Goal: Transaction & Acquisition: Book appointment/travel/reservation

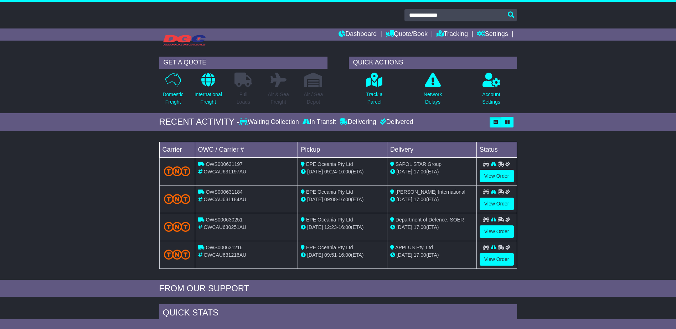
click at [179, 99] on p "Domestic Freight" at bounding box center [173, 98] width 21 height 15
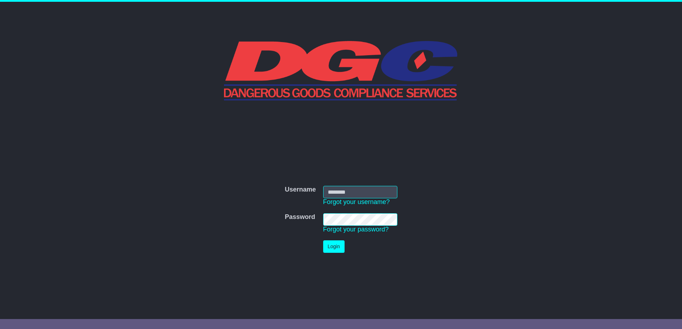
type input "**********"
click at [331, 251] on button "Login" at bounding box center [333, 247] width 21 height 12
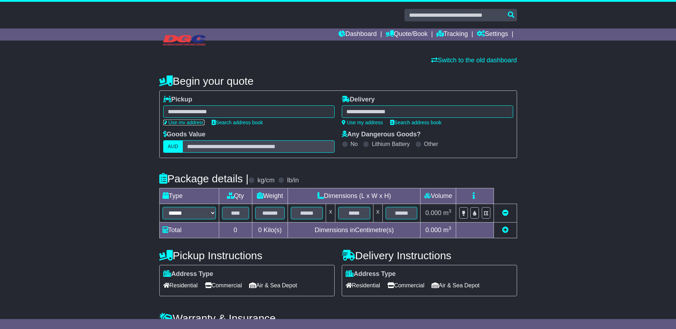
click at [183, 121] on link "Use my address" at bounding box center [183, 123] width 41 height 6
type input "**********"
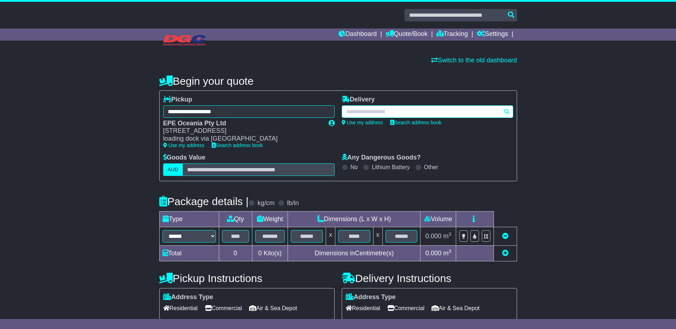
click at [368, 111] on div at bounding box center [428, 112] width 172 height 12
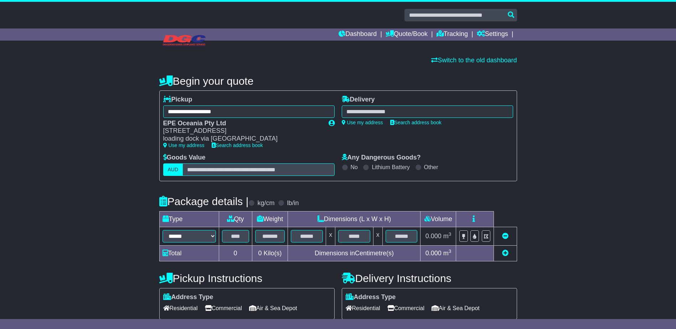
click at [388, 107] on div at bounding box center [428, 112] width 172 height 12
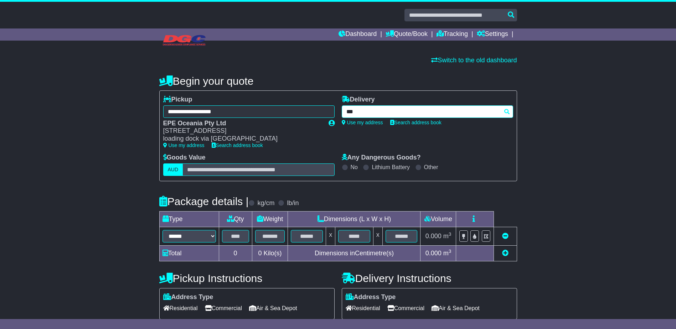
type input "****"
click at [381, 127] on div "WINNELLIE 0821 - 0822" at bounding box center [413, 125] width 142 height 14
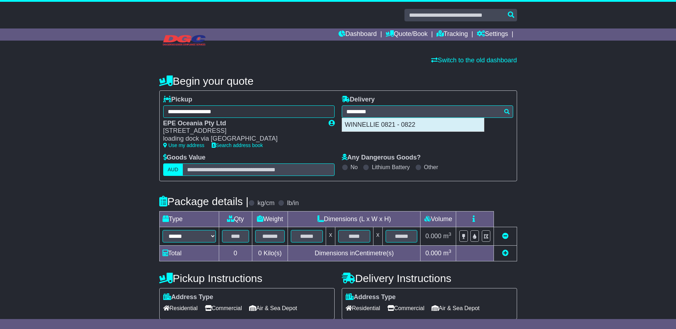
type input "**********"
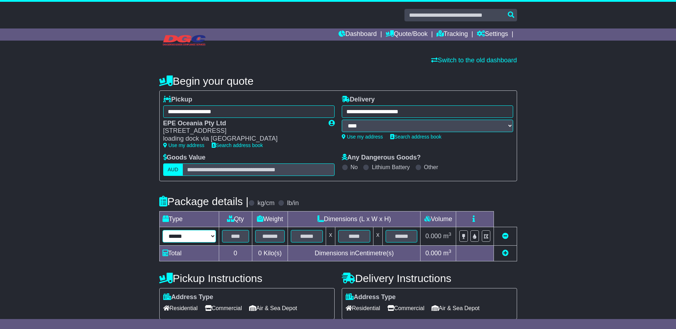
click at [205, 240] on select "****** ****** *** ******** ***** **** **** ****** *** *******" at bounding box center [189, 236] width 53 height 12
select select "****"
click at [163, 230] on select "****** ****** *** ******** ***** **** **** ****** *** *******" at bounding box center [189, 236] width 53 height 12
click at [236, 238] on input "text" at bounding box center [235, 236] width 27 height 12
type input "*"
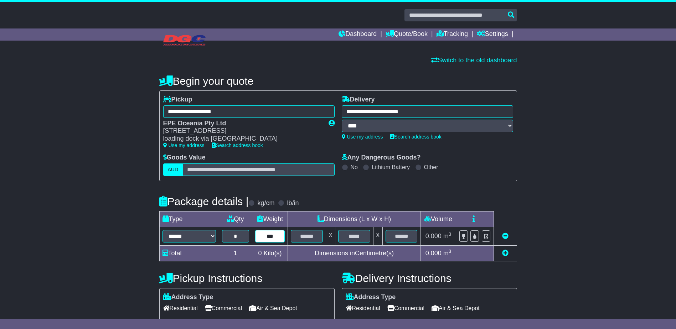
type input "***"
click at [560, 193] on div "**********" at bounding box center [338, 258] width 676 height 380
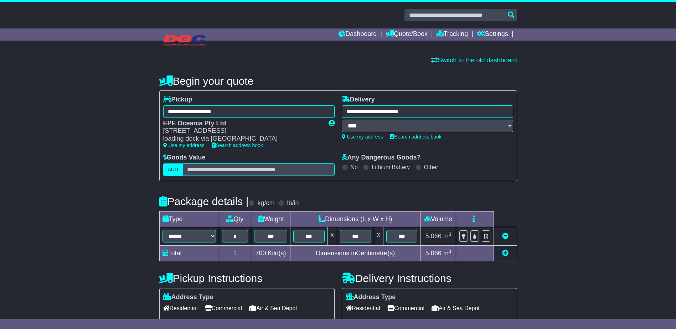
click at [416, 303] on span "Commercial" at bounding box center [406, 308] width 37 height 11
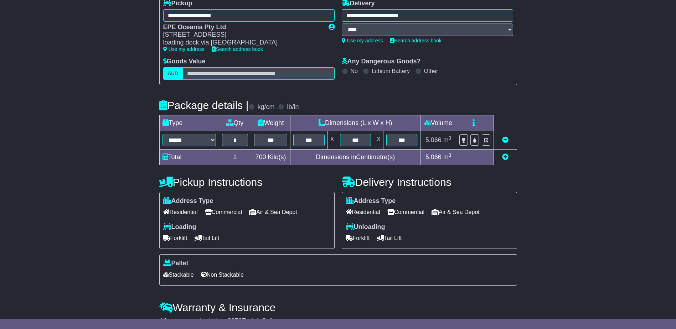
scroll to position [107, 0]
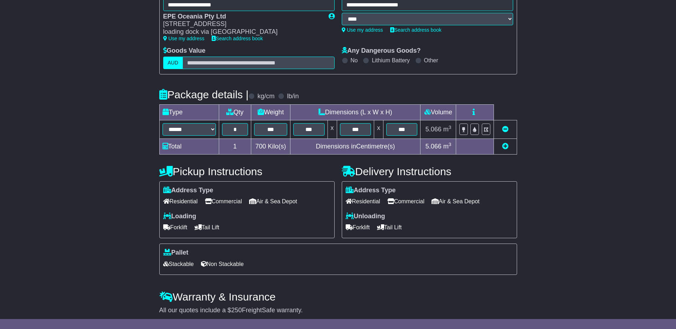
click at [395, 228] on span "Tail Lift" at bounding box center [389, 227] width 25 height 11
click at [168, 230] on icon at bounding box center [166, 228] width 7 height 6
click at [227, 267] on span "Non Stackable" at bounding box center [222, 264] width 43 height 11
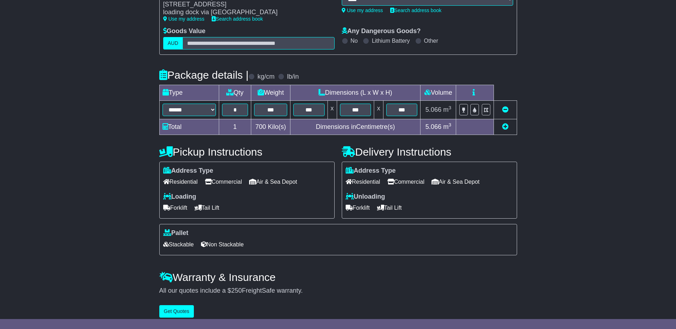
scroll to position [135, 0]
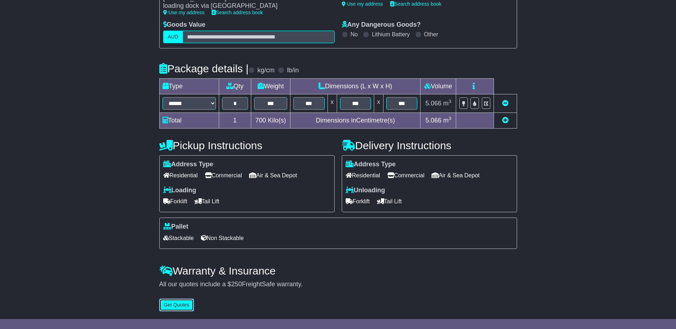
click at [175, 307] on button "Get Quotes" at bounding box center [176, 305] width 35 height 12
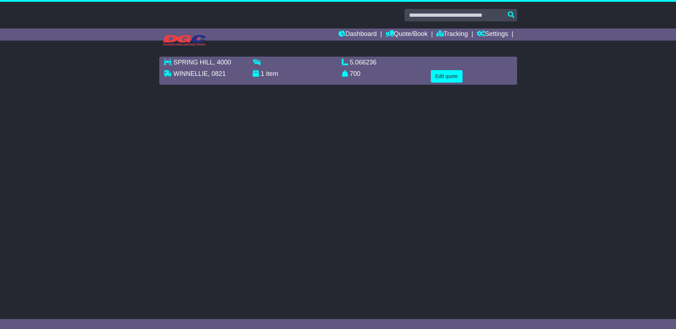
scroll to position [0, 0]
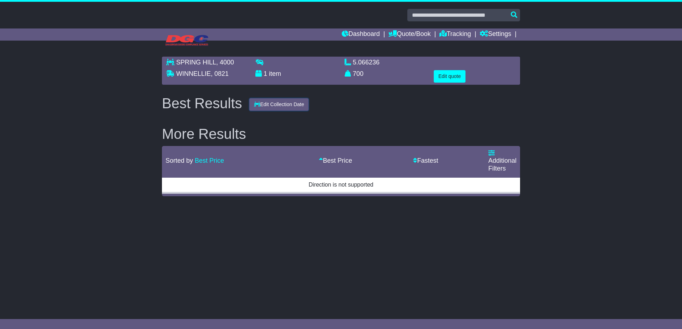
click at [288, 105] on button "Edit Collection Date" at bounding box center [279, 104] width 60 height 12
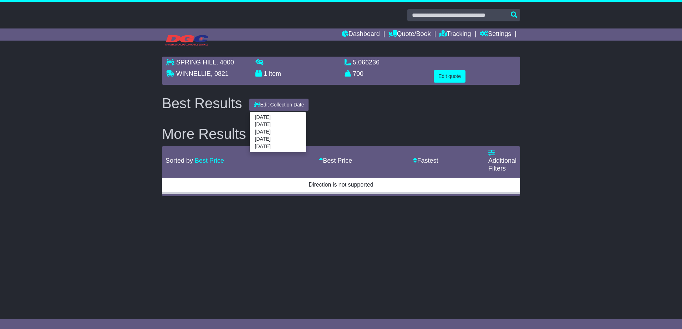
click at [354, 108] on div "Best Results Edit Collection Date 12 Aug 2025 13 Aug 2025 14 Aug 2025 15 Aug 20…" at bounding box center [340, 104] width 365 height 16
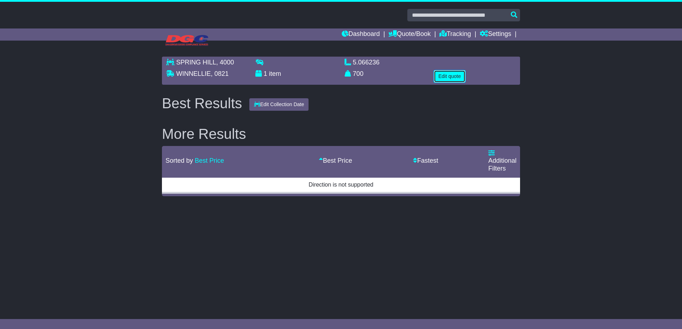
click at [451, 80] on button "Edit quote" at bounding box center [450, 76] width 32 height 12
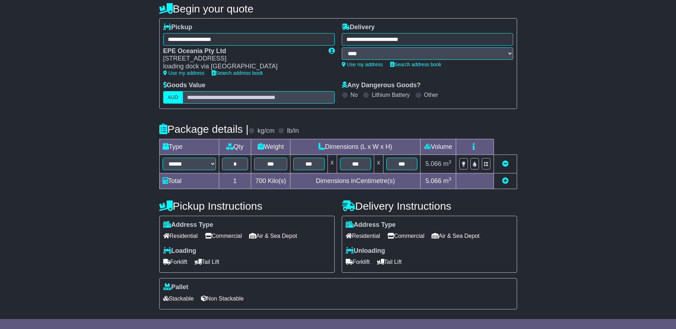
scroll to position [135, 0]
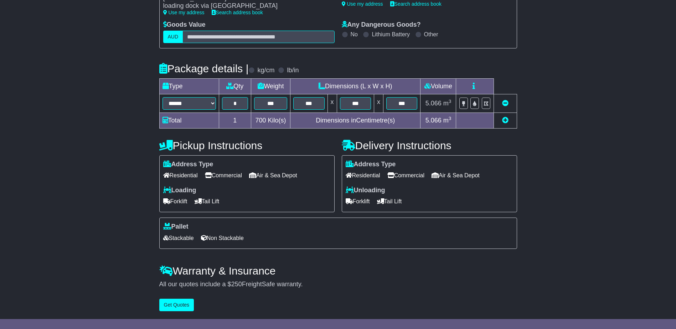
click at [351, 200] on icon at bounding box center [349, 202] width 7 height 6
click at [178, 301] on button "Get Quotes" at bounding box center [176, 305] width 35 height 12
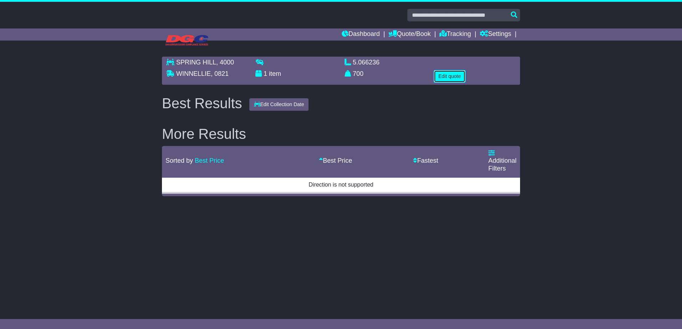
click at [452, 79] on button "Edit quote" at bounding box center [450, 76] width 32 height 12
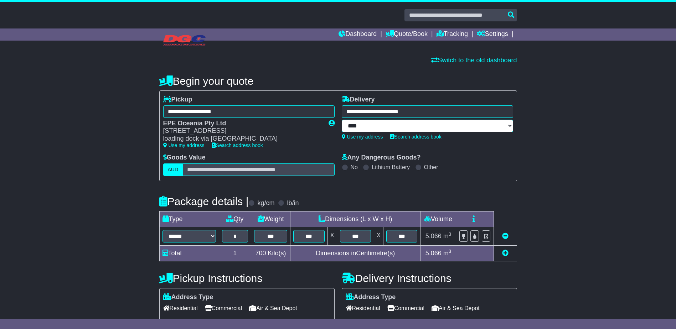
click at [378, 123] on select "**** ****" at bounding box center [428, 126] width 172 height 12
click at [342, 120] on select "**** ****" at bounding box center [428, 126] width 172 height 12
click at [351, 127] on select "**** ****" at bounding box center [428, 126] width 172 height 12
select select "****"
click at [342, 120] on select "**** ****" at bounding box center [428, 126] width 172 height 12
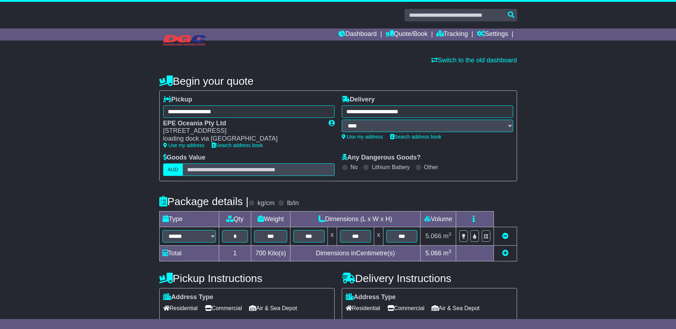
click at [314, 145] on div "Use my address Search address book" at bounding box center [249, 146] width 179 height 6
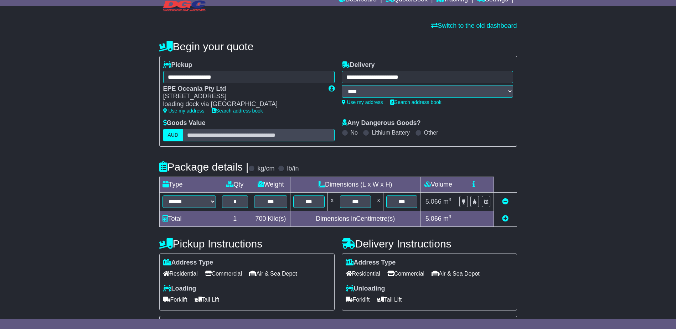
scroll to position [135, 0]
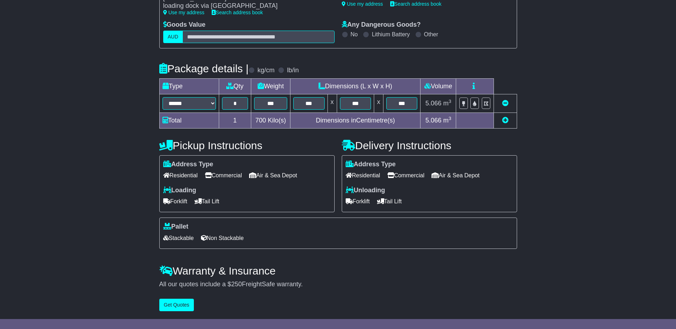
click at [177, 312] on div "**********" at bounding box center [338, 125] width 365 height 380
click at [174, 306] on button "Get Quotes" at bounding box center [176, 305] width 35 height 12
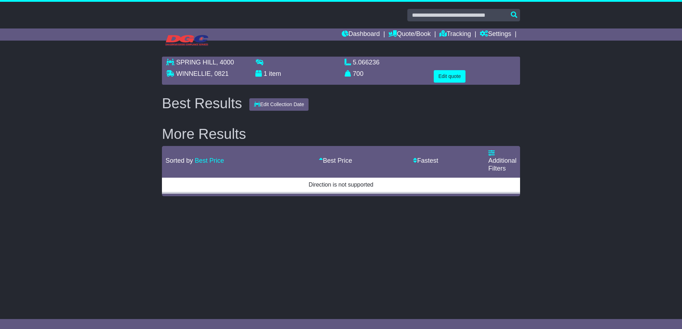
click at [384, 184] on td "Direction is not supported" at bounding box center [341, 185] width 358 height 16
click at [298, 103] on button "Edit Collection Date" at bounding box center [279, 104] width 60 height 12
click at [274, 132] on link "14 Aug 2025" at bounding box center [278, 131] width 56 height 7
click at [451, 76] on button "Edit quote" at bounding box center [450, 76] width 32 height 12
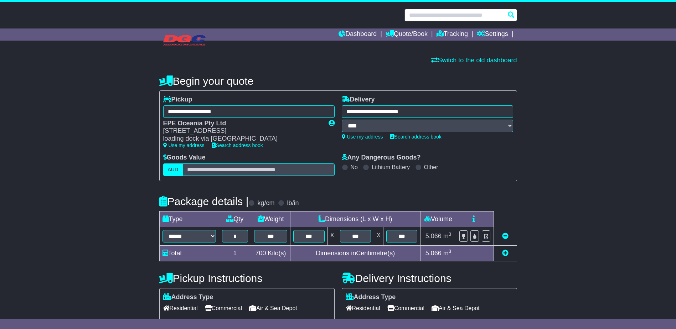
click at [453, 13] on input "text" at bounding box center [461, 15] width 113 height 12
paste input "**********"
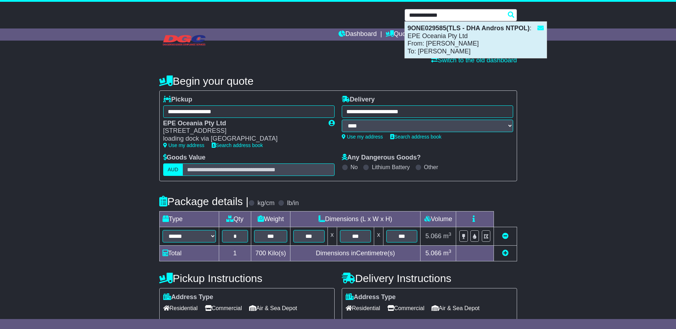
click at [444, 37] on div "9ONE029585(TLS - DHA Andros NTPOL) : EPE Oceania Pty Ltd From: Stuart Eddy To: …" at bounding box center [476, 40] width 142 height 36
type input "**********"
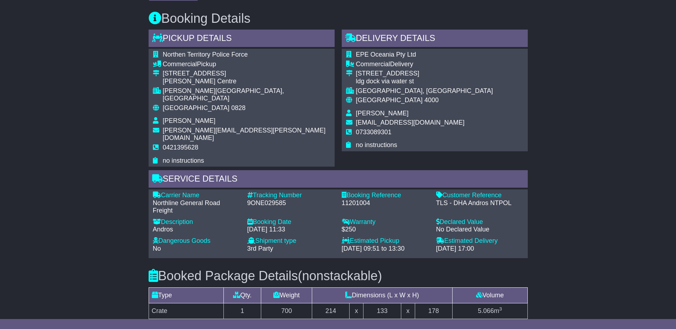
scroll to position [349, 0]
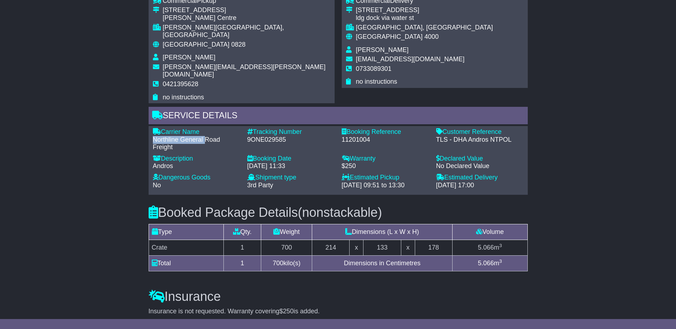
drag, startPoint x: 154, startPoint y: 189, endPoint x: 205, endPoint y: 187, distance: 50.7
click at [205, 152] on div "Northline General Road Freight" at bounding box center [196, 143] width 87 height 15
drag, startPoint x: 205, startPoint y: 187, endPoint x: 209, endPoint y: 199, distance: 12.4
click at [209, 163] on div "Description" at bounding box center [196, 159] width 87 height 8
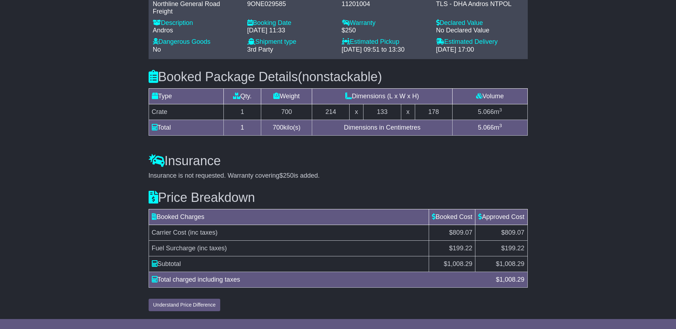
scroll to position [525, 0]
drag, startPoint x: 522, startPoint y: 281, endPoint x: 492, endPoint y: 280, distance: 30.0
click at [492, 280] on div "Total charged including taxes $ 1,008.29" at bounding box center [338, 280] width 380 height 10
click at [444, 161] on h3 "Insurance" at bounding box center [338, 161] width 379 height 14
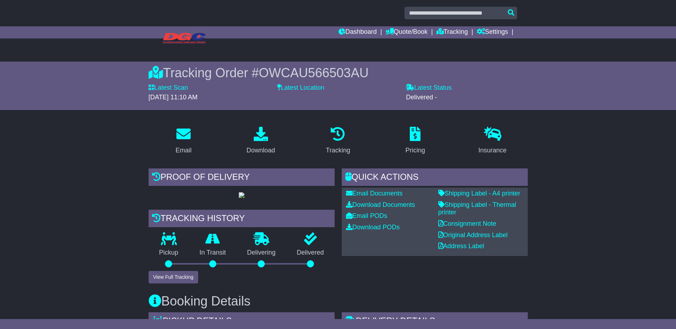
scroll to position [71, 0]
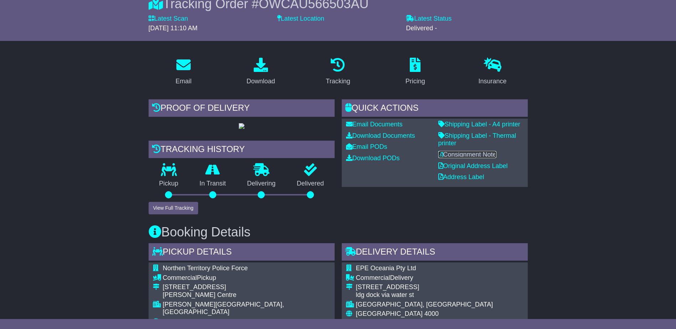
click at [460, 156] on link "Consignment Note" at bounding box center [468, 154] width 58 height 7
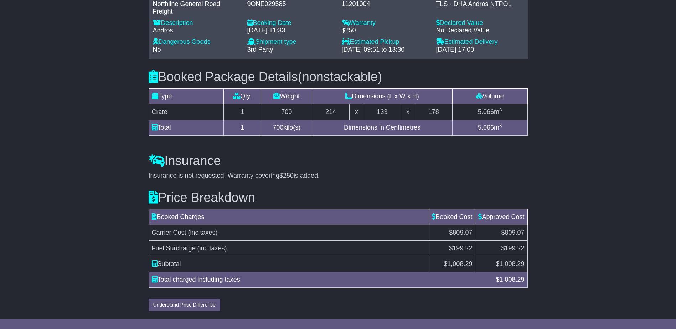
scroll to position [382, 0]
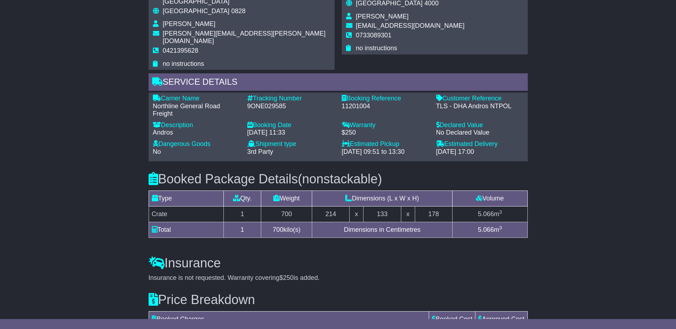
drag, startPoint x: 394, startPoint y: 216, endPoint x: 148, endPoint y: 216, distance: 245.7
click at [149, 186] on h3 "Booked Package Details (nonstackable)" at bounding box center [338, 179] width 379 height 14
click at [404, 186] on h3 "Booked Package Details (nonstackable)" at bounding box center [338, 179] width 379 height 14
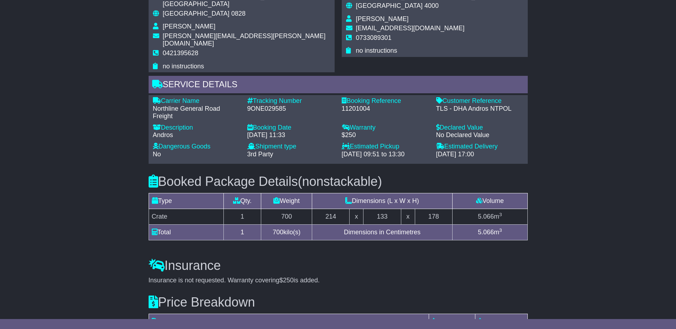
scroll to position [392, 0]
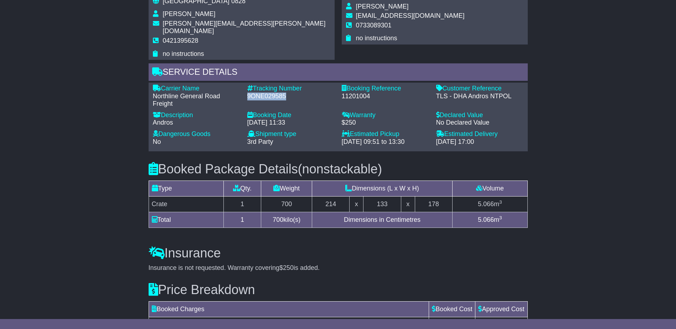
drag, startPoint x: 287, startPoint y: 143, endPoint x: 246, endPoint y: 143, distance: 41.4
click at [246, 108] on div "Tracking Number - 9ONE029585" at bounding box center [291, 96] width 94 height 23
drag, startPoint x: 246, startPoint y: 143, endPoint x: 283, endPoint y: 145, distance: 37.9
click at [283, 101] on div "9ONE029585" at bounding box center [290, 97] width 87 height 8
click at [291, 101] on div "9ONE029585" at bounding box center [290, 97] width 87 height 8
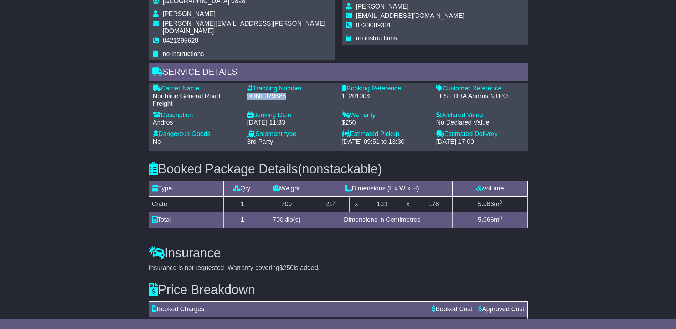
drag, startPoint x: 288, startPoint y: 145, endPoint x: 248, endPoint y: 145, distance: 39.9
click at [248, 101] on div "9ONE029585" at bounding box center [290, 97] width 87 height 8
drag, startPoint x: 248, startPoint y: 145, endPoint x: 292, endPoint y: 145, distance: 44.2
click at [292, 101] on div "9ONE029585" at bounding box center [290, 97] width 87 height 8
drag, startPoint x: 292, startPoint y: 145, endPoint x: 252, endPoint y: 144, distance: 40.7
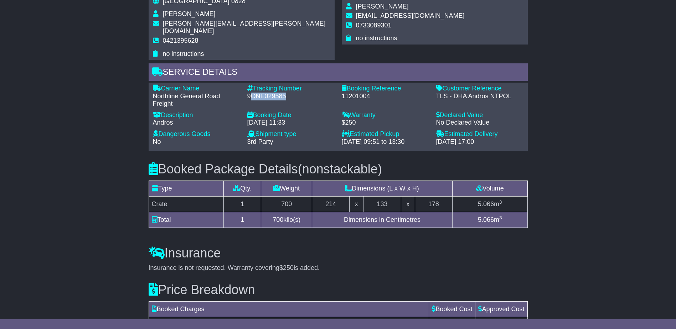
click at [252, 101] on div "9ONE029585" at bounding box center [290, 97] width 87 height 8
drag, startPoint x: 252, startPoint y: 144, endPoint x: 279, endPoint y: 145, distance: 27.5
click at [279, 101] on div "9ONE029585" at bounding box center [290, 97] width 87 height 8
drag, startPoint x: 392, startPoint y: 208, endPoint x: 164, endPoint y: 206, distance: 228.2
click at [164, 177] on h3 "Booked Package Details (nonstackable)" at bounding box center [338, 169] width 379 height 14
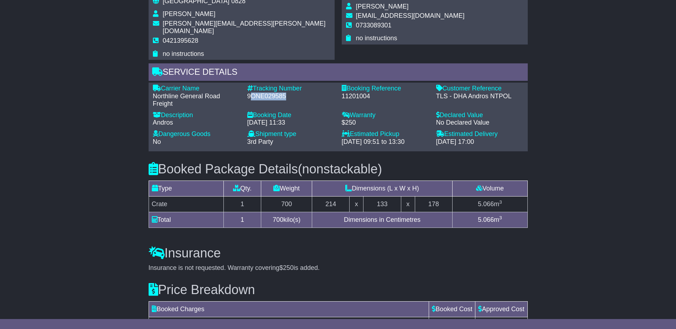
click at [405, 200] on div "Booked Package Details (nonstackable) Type Qty. Weight Dimensions (L x W x H) V…" at bounding box center [338, 194] width 387 height 84
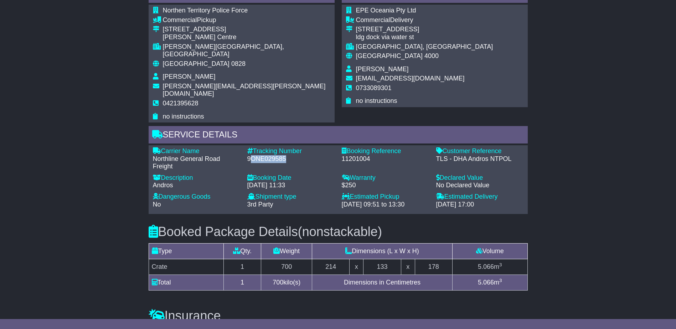
scroll to position [357, 0]
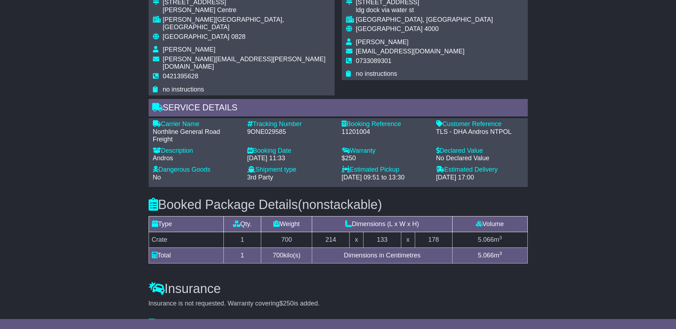
click at [139, 198] on div "Email Download Tracking Pricing Insurance" at bounding box center [338, 104] width 676 height 676
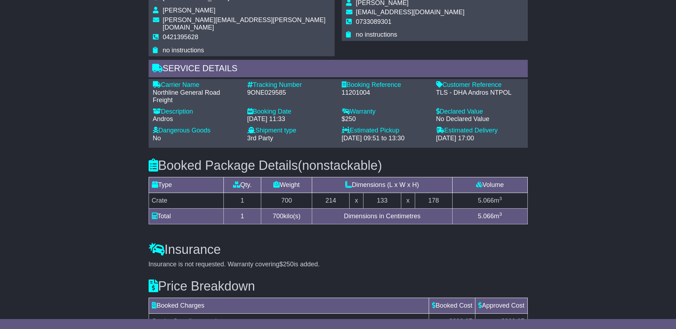
scroll to position [321, 0]
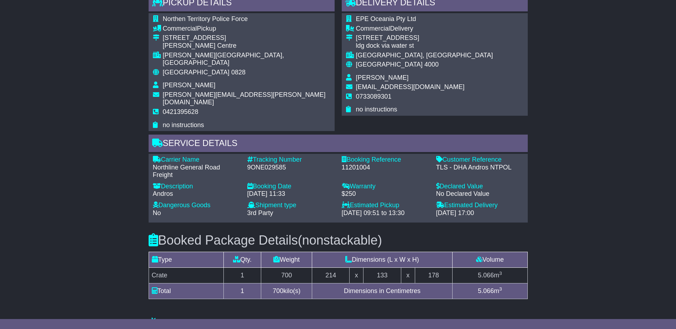
drag, startPoint x: 326, startPoint y: 277, endPoint x: 149, endPoint y: 41, distance: 294.6
click at [149, 41] on div "Email Download Tracking Pricing Insurance" at bounding box center [338, 140] width 387 height 669
drag, startPoint x: 149, startPoint y: 41, endPoint x: 274, endPoint y: 109, distance: 142.0
click at [274, 109] on div "Northen Territory Police Force Commercial Pickup 814 McMillans Road Peter McAul…" at bounding box center [242, 72] width 186 height 118
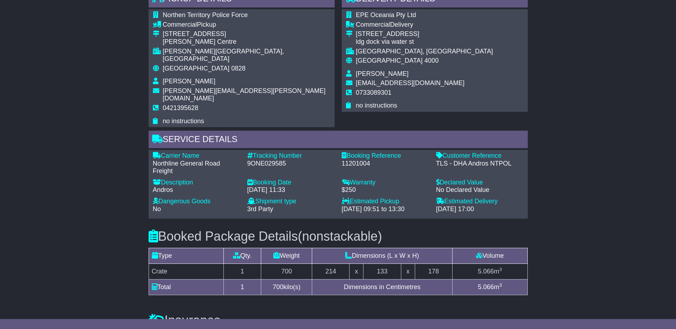
scroll to position [285, 0]
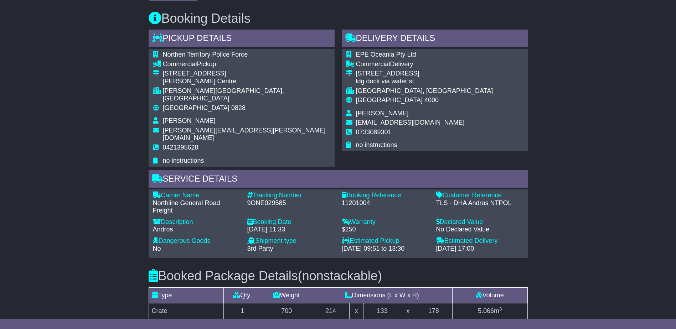
drag, startPoint x: 283, startPoint y: 211, endPoint x: 150, endPoint y: 52, distance: 207.3
click at [150, 52] on div "Email Download Tracking Pricing Insurance" at bounding box center [338, 175] width 387 height 669
click at [293, 89] on div "Booking Details Pickup Details - Tail Lift Northen Territory Police Force Comme…" at bounding box center [338, 130] width 387 height 258
click at [290, 26] on h3 "Booking Details" at bounding box center [338, 18] width 379 height 14
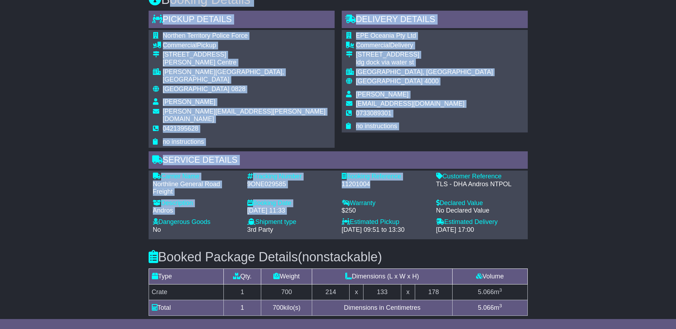
scroll to position [428, 0]
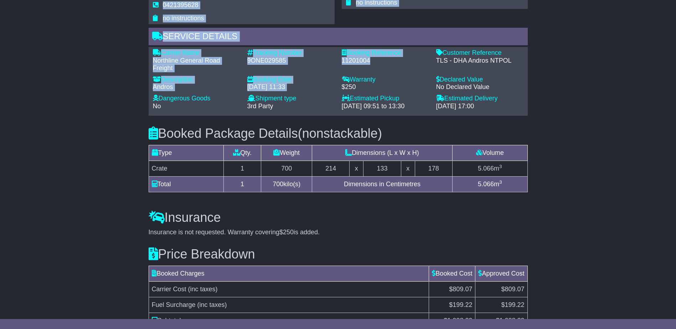
drag, startPoint x: 166, startPoint y: 82, endPoint x: 487, endPoint y: 171, distance: 333.0
click at [487, 171] on div "Email Download Tracking Pricing Insurance" at bounding box center [338, 33] width 387 height 669
drag, startPoint x: 487, startPoint y: 171, endPoint x: 439, endPoint y: 173, distance: 47.8
click at [439, 141] on h3 "Booked Package Details (nonstackable)" at bounding box center [338, 134] width 379 height 14
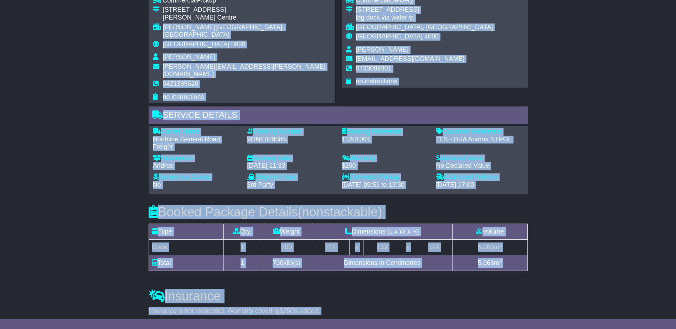
scroll to position [275, 0]
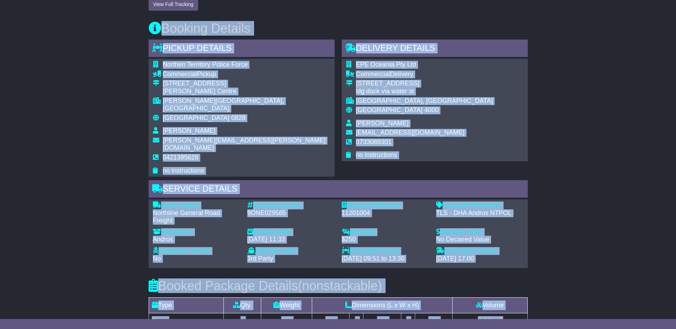
drag, startPoint x: 532, startPoint y: 281, endPoint x: 157, endPoint y: 92, distance: 419.7
click at [157, 92] on div "Email Download Tracking Pricing Insurance" at bounding box center [338, 186] width 676 height 676
click at [298, 36] on h3 "Booking Details" at bounding box center [338, 28] width 379 height 14
click at [170, 36] on h3 "Booking Details" at bounding box center [338, 28] width 379 height 14
click at [160, 35] on icon at bounding box center [155, 28] width 13 height 13
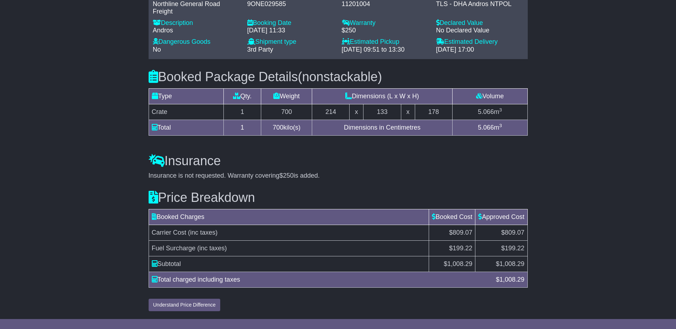
scroll to position [525, 0]
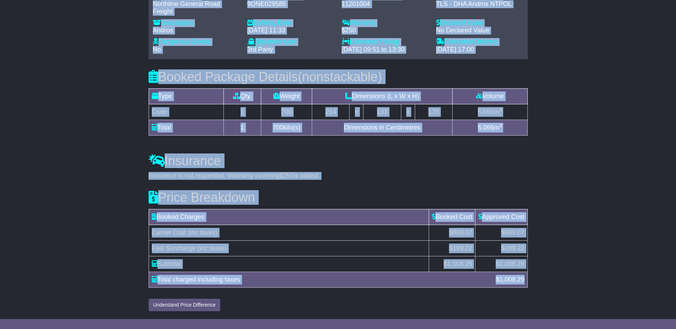
drag, startPoint x: 164, startPoint y: 92, endPoint x: 525, endPoint y: 276, distance: 405.4
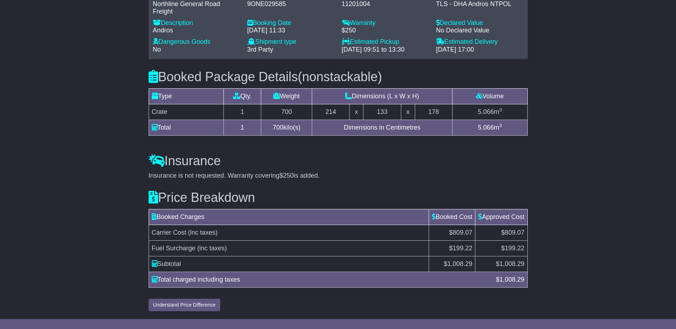
drag, startPoint x: 525, startPoint y: 276, endPoint x: 549, endPoint y: 292, distance: 28.5
drag, startPoint x: 532, startPoint y: 286, endPoint x: 375, endPoint y: 130, distance: 221.6
drag, startPoint x: 375, startPoint y: 130, endPoint x: 410, endPoint y: 174, distance: 56.3
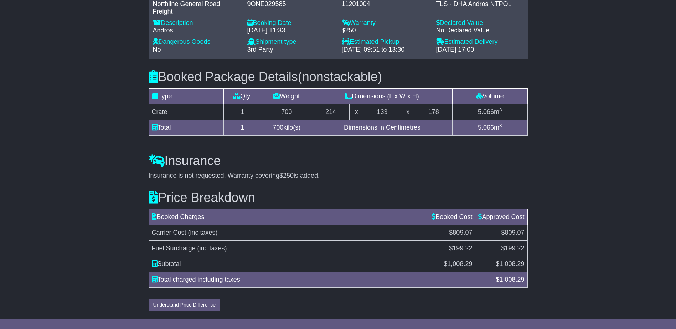
click at [410, 174] on div "Insurance is not requested. Warranty covering $250 is added." at bounding box center [338, 176] width 379 height 8
drag, startPoint x: 533, startPoint y: 288, endPoint x: 360, endPoint y: 202, distance: 193.1
drag, startPoint x: 360, startPoint y: 202, endPoint x: 335, endPoint y: 190, distance: 28.1
click at [335, 190] on div "Price Breakdown Booked Charges Booked Cost Approved Cost Carrier Cost (inc taxe…" at bounding box center [338, 246] width 387 height 132
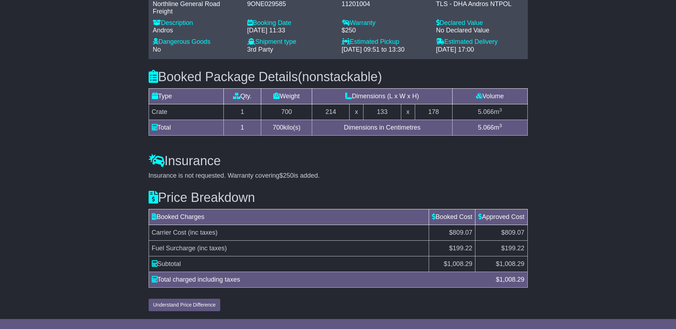
drag, startPoint x: 535, startPoint y: 279, endPoint x: 225, endPoint y: 149, distance: 335.8
drag, startPoint x: 225, startPoint y: 149, endPoint x: 348, endPoint y: 181, distance: 126.9
click at [348, 181] on div "Price Breakdown Booked Charges Booked Cost Approved Cost Carrier Cost (inc taxe…" at bounding box center [338, 246] width 387 height 132
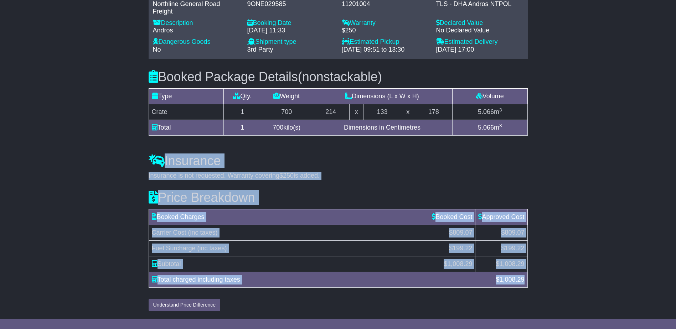
drag, startPoint x: 527, startPoint y: 283, endPoint x: 131, endPoint y: 151, distance: 417.7
click at [277, 176] on div "Insurance is not requested. Warranty covering $250 is added." at bounding box center [338, 176] width 379 height 8
click at [276, 243] on td "Fuel Surcharge (inc taxes)" at bounding box center [289, 249] width 281 height 16
click at [383, 283] on div "Total charged including taxes" at bounding box center [320, 280] width 344 height 10
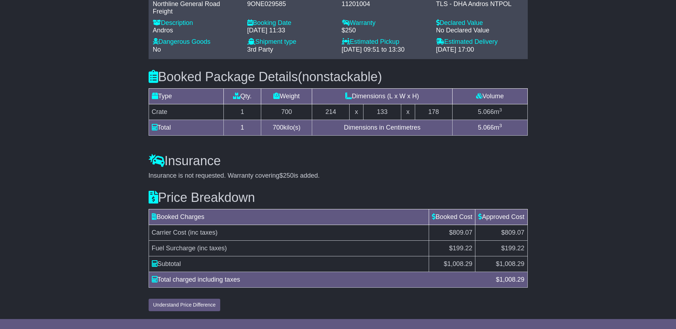
click at [269, 275] on td "Total charged including taxes $ 1,008.29" at bounding box center [338, 280] width 379 height 16
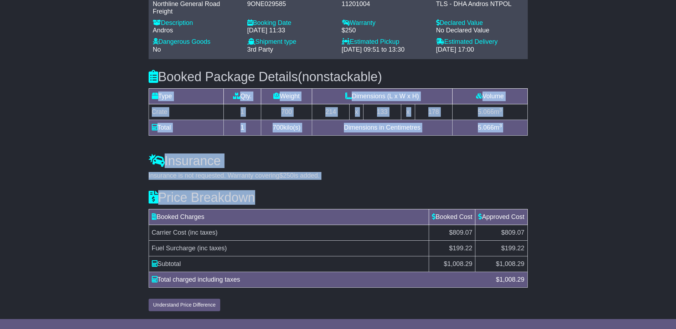
drag, startPoint x: 528, startPoint y: 280, endPoint x: 100, endPoint y: 128, distance: 454.1
drag, startPoint x: 100, startPoint y: 128, endPoint x: 336, endPoint y: 186, distance: 242.7
click at [336, 186] on div "Price Breakdown Booked Charges Booked Cost Approved Cost Carrier Cost (inc taxe…" at bounding box center [338, 246] width 387 height 132
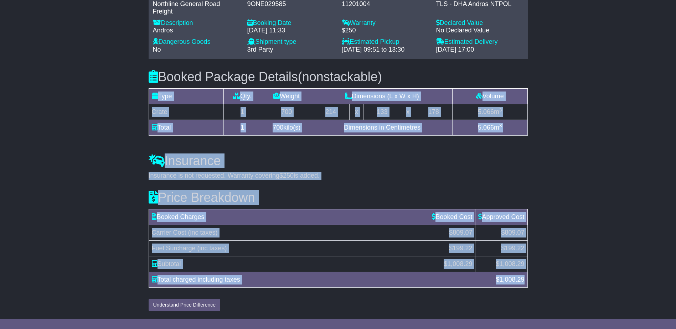
drag, startPoint x: 528, startPoint y: 281, endPoint x: 109, endPoint y: 124, distance: 448.0
drag, startPoint x: 109, startPoint y: 124, endPoint x: 307, endPoint y: 184, distance: 206.8
click at [307, 184] on div "Price Breakdown Booked Charges Booked Cost Approved Cost Carrier Cost (inc taxe…" at bounding box center [338, 246] width 387 height 132
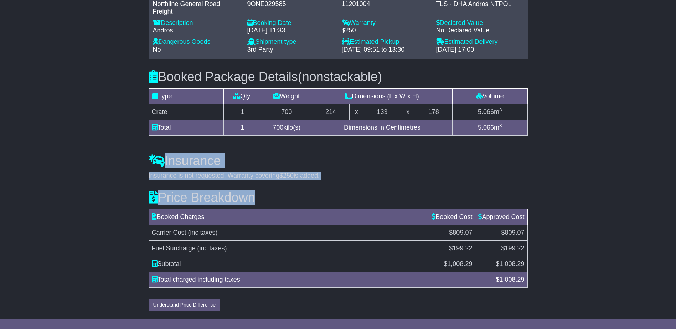
drag, startPoint x: 529, startPoint y: 283, endPoint x: 131, endPoint y: 160, distance: 417.2
click at [302, 195] on h3 "Price Breakdown" at bounding box center [338, 198] width 379 height 14
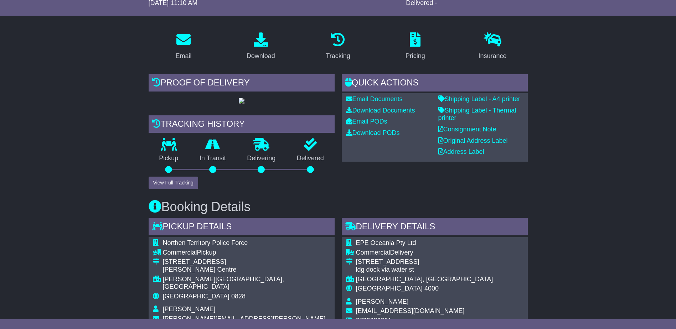
scroll to position [0, 0]
